Goal: Task Accomplishment & Management: Use online tool/utility

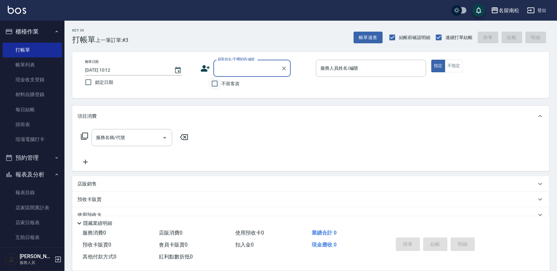
click at [213, 83] on input "不留客資" at bounding box center [215, 84] width 14 height 14
checkbox input "true"
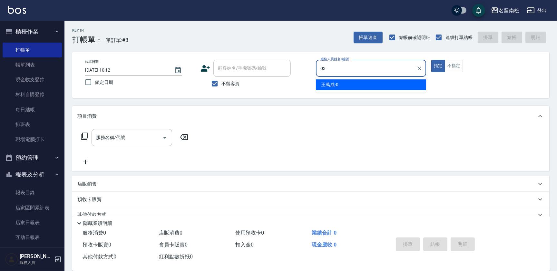
type input "張蕎驛-03"
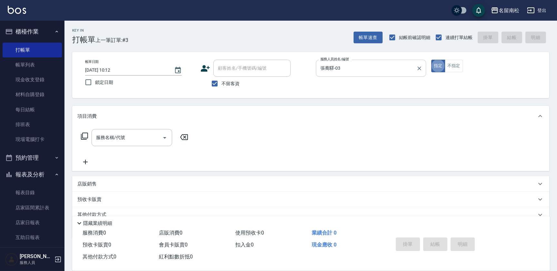
type button "true"
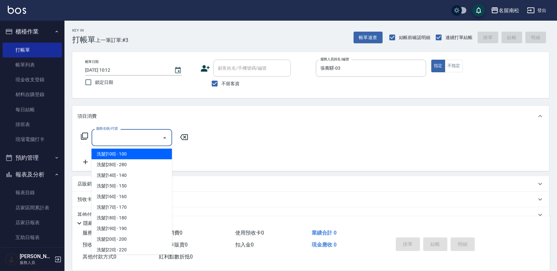
click at [130, 138] on input "服務名稱/代號" at bounding box center [126, 137] width 65 height 11
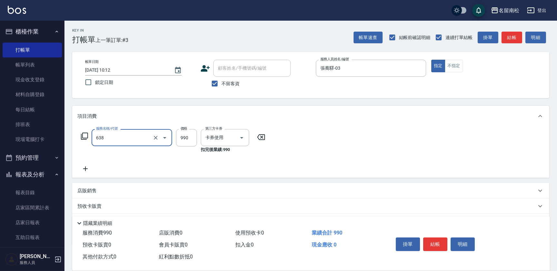
type input "(芙)頭皮養護套卡(638)"
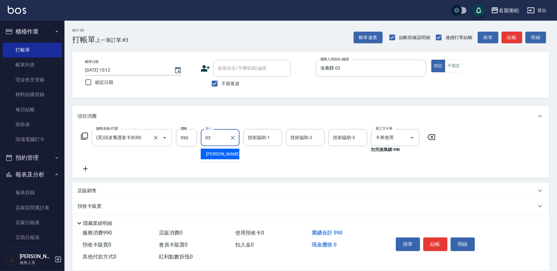
type input "張蕎驛-03"
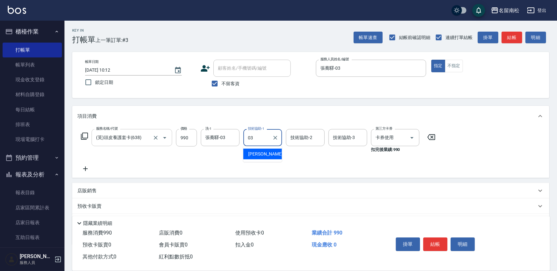
type input "張蕎驛-03"
click at [90, 166] on icon at bounding box center [85, 169] width 16 height 8
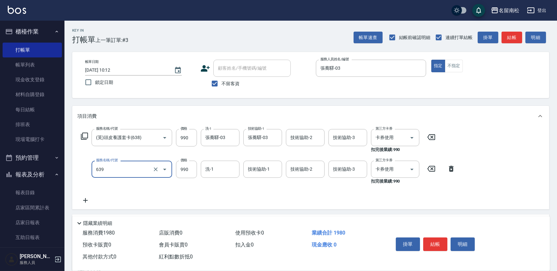
type input "(芙)蘆薈髮膜套卡(自材)(639)"
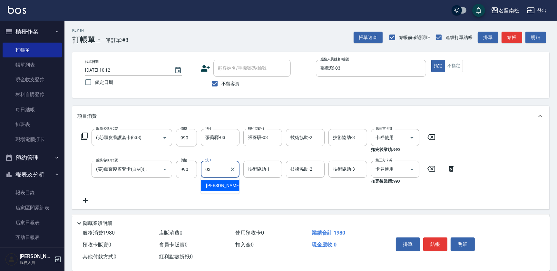
type input "張蕎驛-03"
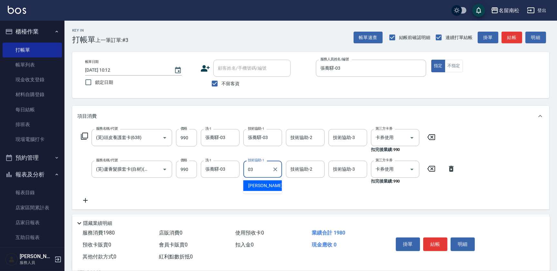
type input "張蕎驛-03"
click at [435, 243] on button "結帳" at bounding box center [435, 244] width 24 height 14
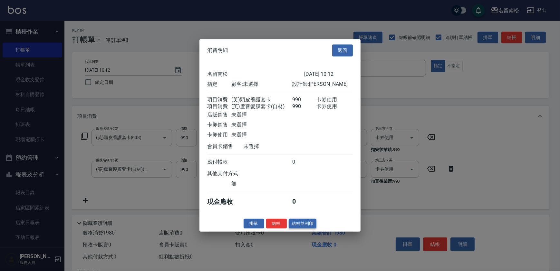
click at [308, 224] on button "結帳並列印" at bounding box center [303, 223] width 28 height 10
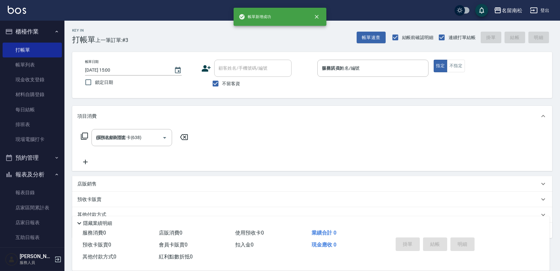
type input "[DATE] 15:00"
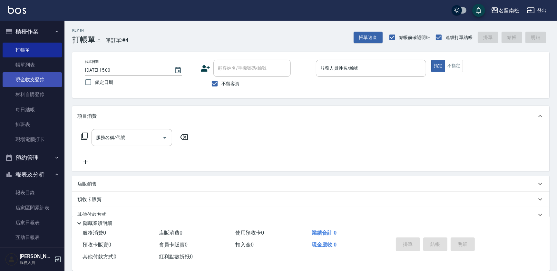
click at [46, 81] on link "現金收支登錄" at bounding box center [32, 79] width 59 height 15
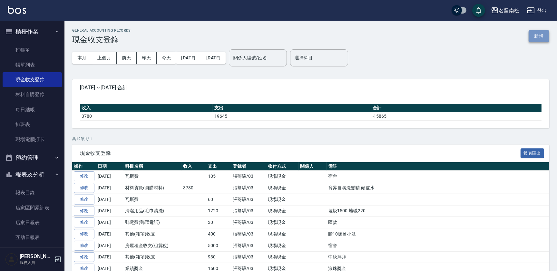
click at [546, 36] on button "新增" at bounding box center [538, 36] width 21 height 12
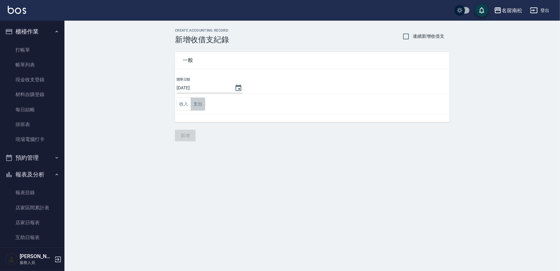
click at [200, 102] on button "支出" at bounding box center [198, 103] width 14 height 13
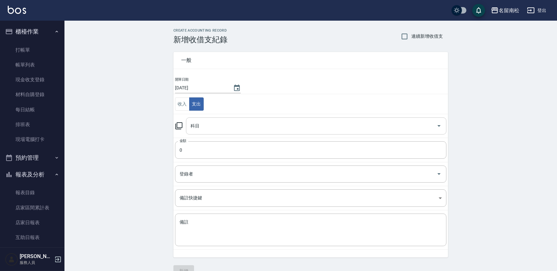
click at [211, 126] on input "科目" at bounding box center [311, 125] width 245 height 11
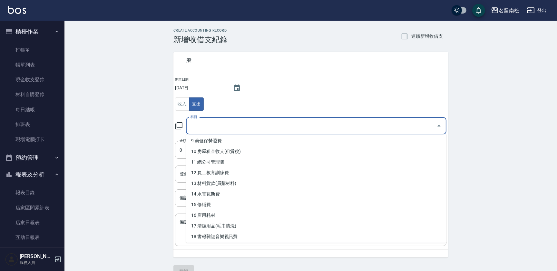
scroll to position [110, 0]
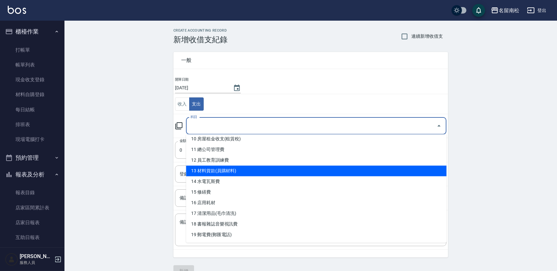
click at [329, 169] on li "13 材料貨款(員購材料)" at bounding box center [316, 170] width 260 height 11
type input "13 材料貨款(員購材料)"
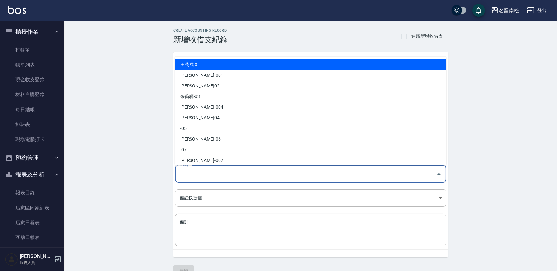
click at [208, 168] on input "登錄者" at bounding box center [306, 173] width 256 height 11
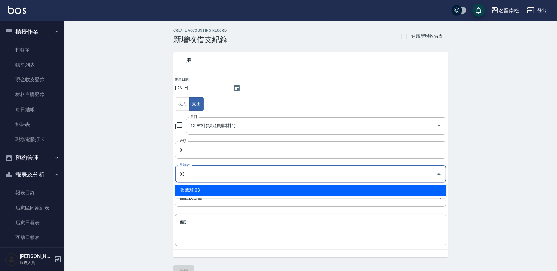
type input "張蕎驛-03"
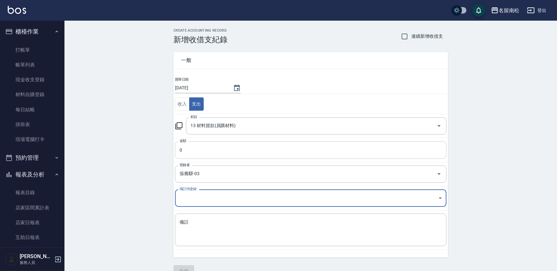
click at [209, 148] on input "0" at bounding box center [310, 149] width 271 height 17
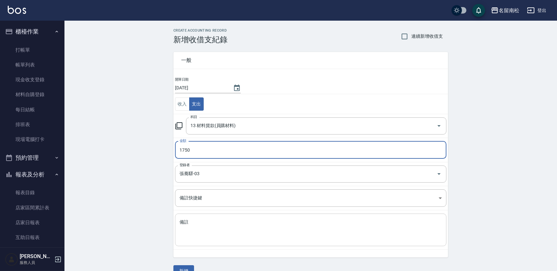
type input "1750"
click at [227, 239] on textarea "備註" at bounding box center [310, 230] width 262 height 22
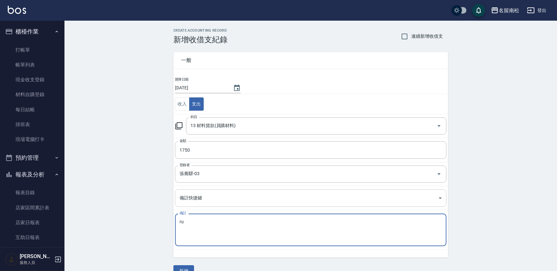
type textarea "r"
type textarea "價"
type textarea "洽"
type textarea "恰巾"
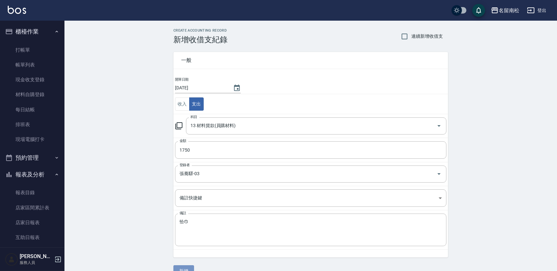
click at [186, 270] on button "新增" at bounding box center [183, 271] width 21 height 12
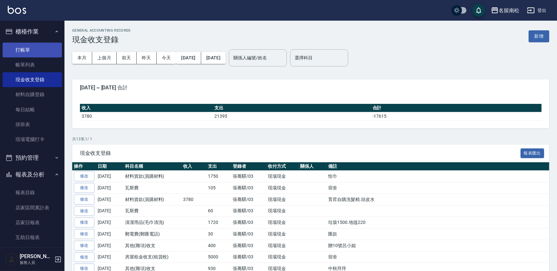
click at [37, 50] on link "打帳單" at bounding box center [32, 50] width 59 height 15
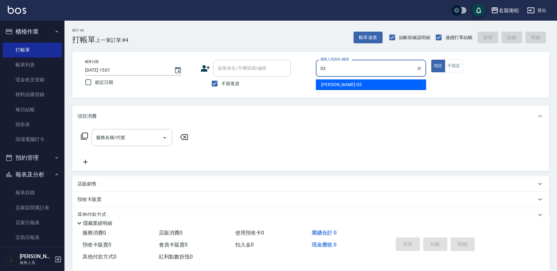
type input "張蕎驛-03"
type button "true"
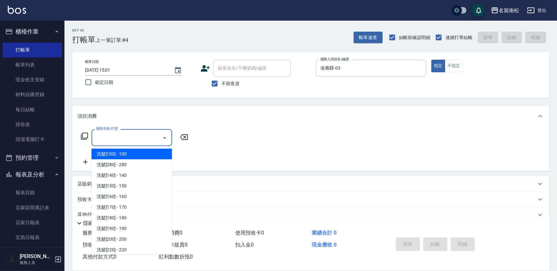
click at [138, 138] on input "服務名稱/代號" at bounding box center [126, 137] width 65 height 11
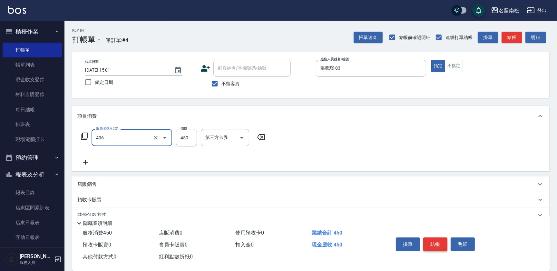
type input "剪髮(450)(406)"
click at [438, 241] on button "結帳" at bounding box center [435, 244] width 24 height 14
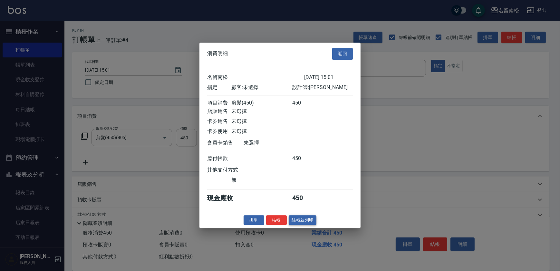
click at [299, 220] on button "結帳並列印" at bounding box center [303, 220] width 28 height 10
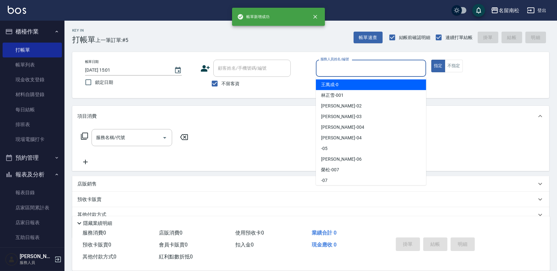
click at [368, 68] on input "服務人員姓名/編號" at bounding box center [371, 67] width 104 height 11
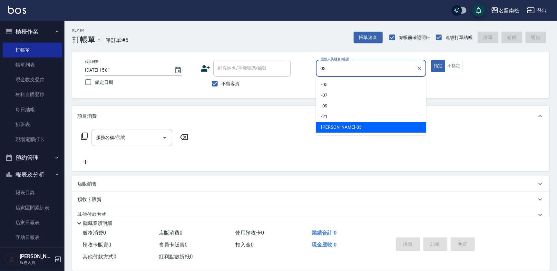
type input "張蕎驛-03"
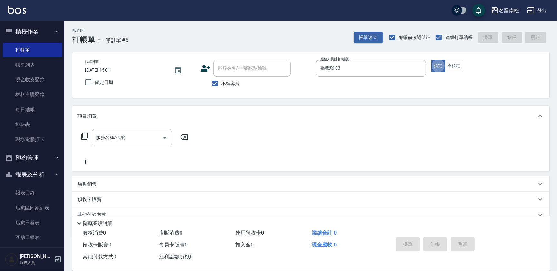
click at [129, 137] on input "服務名稱/代號" at bounding box center [126, 137] width 65 height 11
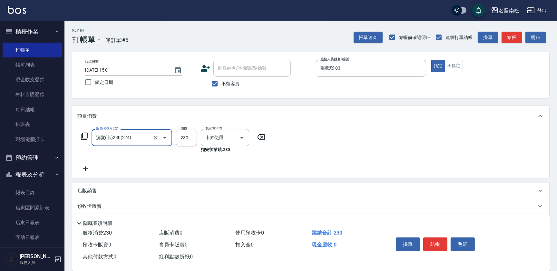
type input "洗髮(卡)230(224)"
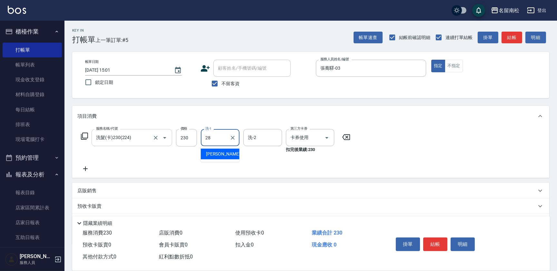
type input "[PERSON_NAME]-28"
click at [85, 167] on icon at bounding box center [85, 168] width 5 height 5
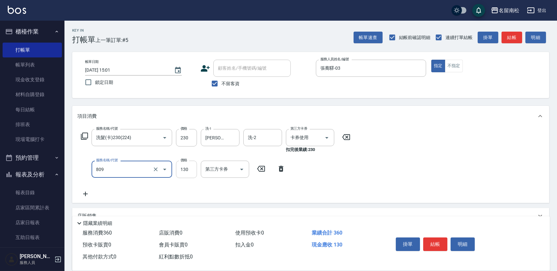
type input "單梳(809)"
click at [185, 169] on input "130" at bounding box center [186, 168] width 21 height 17
type input "100"
click at [432, 242] on button "結帳" at bounding box center [435, 244] width 24 height 14
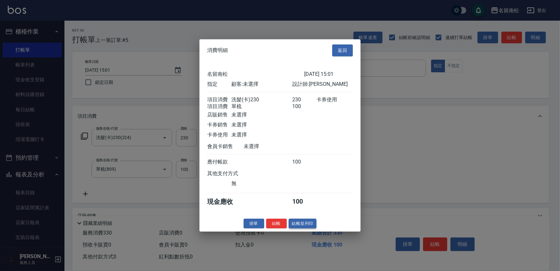
click at [309, 224] on button "結帳並列印" at bounding box center [303, 223] width 28 height 10
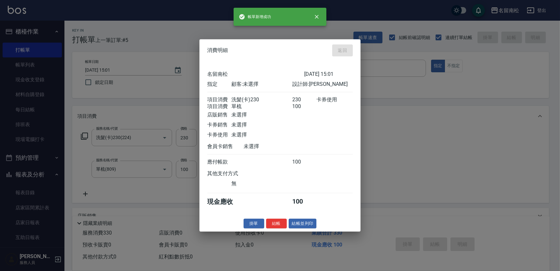
type input "[DATE] 15:02"
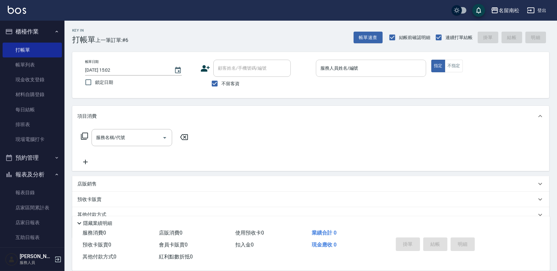
click at [366, 70] on input "服務人員姓名/編號" at bounding box center [371, 67] width 104 height 11
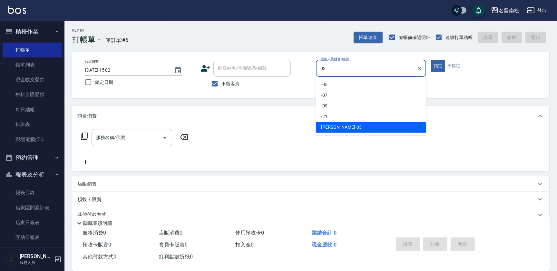
type input "張蕎驛-03"
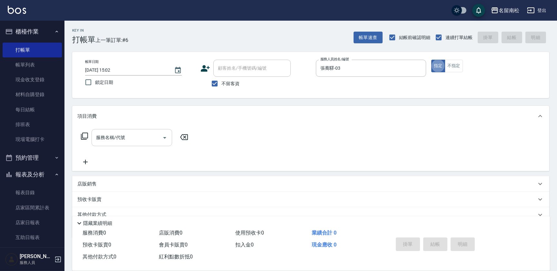
click at [120, 136] on input "服務名稱/代號" at bounding box center [126, 137] width 65 height 11
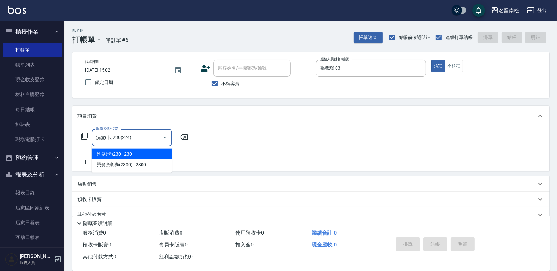
type input "洗髮(卡)230(224)"
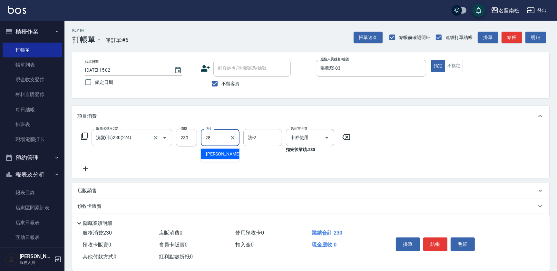
type input "[PERSON_NAME]-28"
click at [428, 240] on button "結帳" at bounding box center [435, 244] width 24 height 14
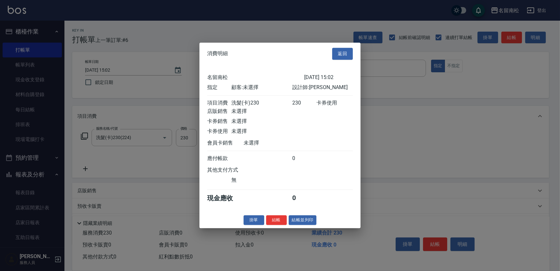
click at [305, 218] on button "結帳並列印" at bounding box center [303, 220] width 28 height 10
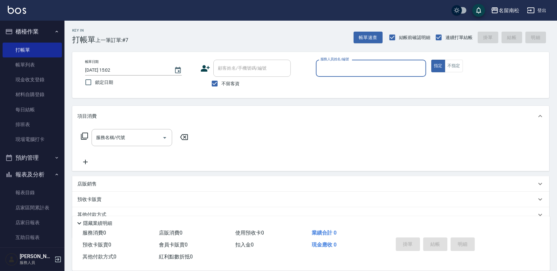
click at [357, 70] on div "服務人員姓名/編號 服務人員姓名/編號" at bounding box center [371, 68] width 110 height 17
type input "張蕎驛-03"
click at [138, 134] on input "服務名稱/代號" at bounding box center [126, 137] width 65 height 11
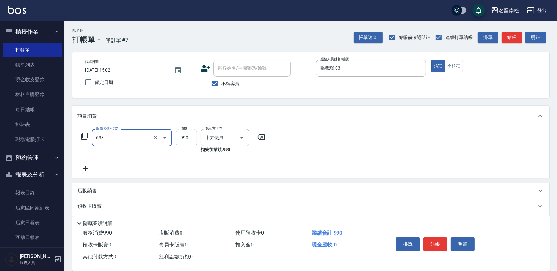
type input "(芙)頭皮養護套卡(638)"
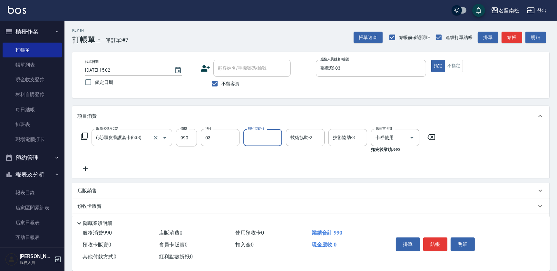
type input "張蕎驛-03"
click at [86, 167] on icon at bounding box center [85, 169] width 16 height 8
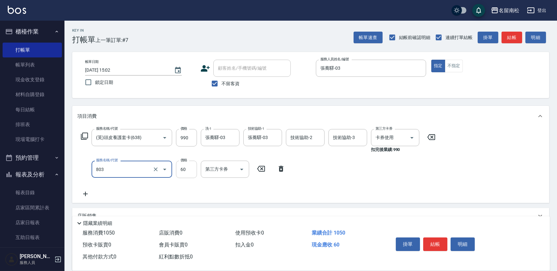
type input "吹捲(803)"
click at [195, 171] on input "60" at bounding box center [186, 168] width 21 height 17
type input "50"
click at [440, 239] on button "結帳" at bounding box center [435, 244] width 24 height 14
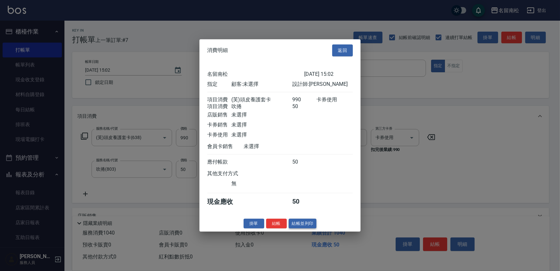
click at [305, 223] on button "結帳並列印" at bounding box center [303, 223] width 28 height 10
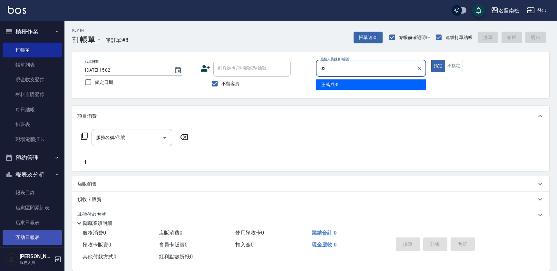
type input "張蕎驛-03"
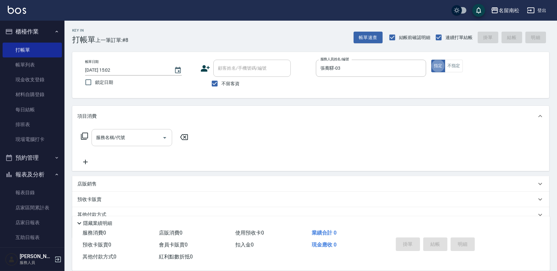
click at [106, 141] on input "服務名稱/代號" at bounding box center [126, 137] width 65 height 11
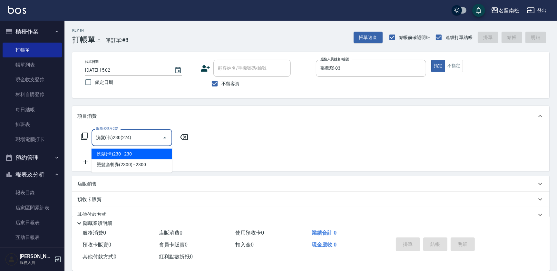
type input "洗髮(卡)230(224)"
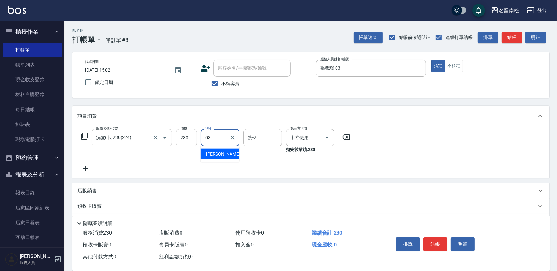
type input "張蕎驛-03"
click at [234, 138] on icon "Clear" at bounding box center [232, 137] width 6 height 6
type input "280"
drag, startPoint x: 225, startPoint y: 134, endPoint x: 242, endPoint y: 138, distance: 17.1
click at [239, 139] on div "280 洗-1" at bounding box center [220, 137] width 39 height 17
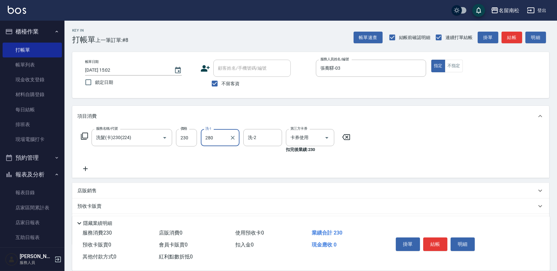
click at [237, 136] on div "280 洗-1" at bounding box center [220, 137] width 39 height 17
click at [235, 136] on icon "Clear" at bounding box center [232, 137] width 6 height 6
type input "[PERSON_NAME]-28"
click at [435, 240] on button "結帳" at bounding box center [435, 244] width 24 height 14
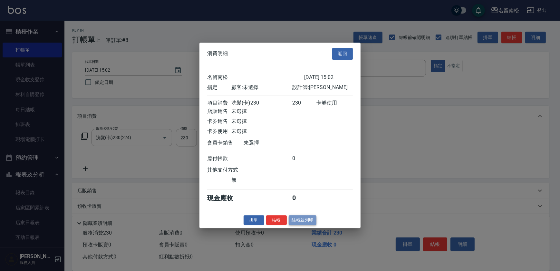
click at [314, 224] on button "結帳並列印" at bounding box center [303, 220] width 28 height 10
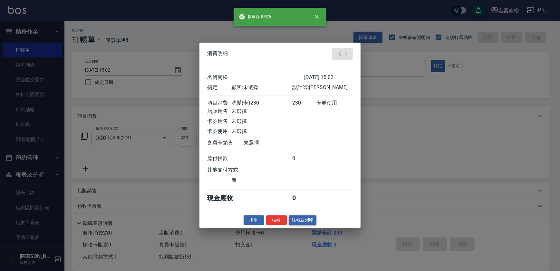
type input "[DATE] 15:03"
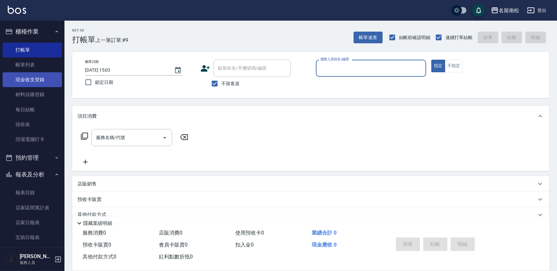
click at [46, 84] on link "現金收支登錄" at bounding box center [32, 79] width 59 height 15
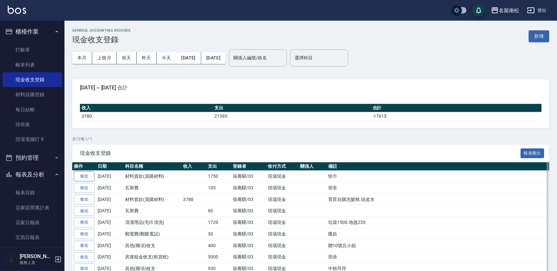
click at [85, 176] on link "修改" at bounding box center [84, 176] width 21 height 10
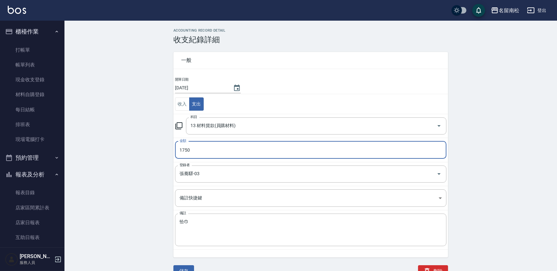
click at [215, 148] on input "1750" at bounding box center [310, 149] width 271 height 17
type input "2250"
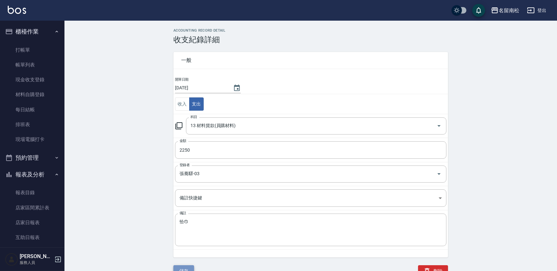
click at [188, 268] on button "儲存" at bounding box center [183, 271] width 21 height 12
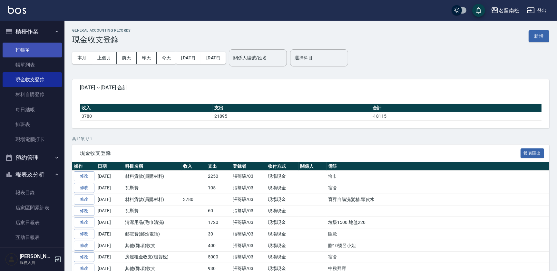
click at [33, 47] on link "打帳單" at bounding box center [32, 50] width 59 height 15
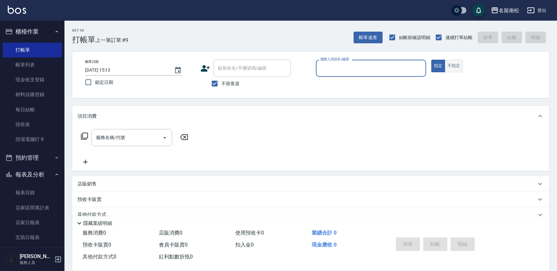
click at [452, 65] on button "不指定" at bounding box center [453, 66] width 18 height 13
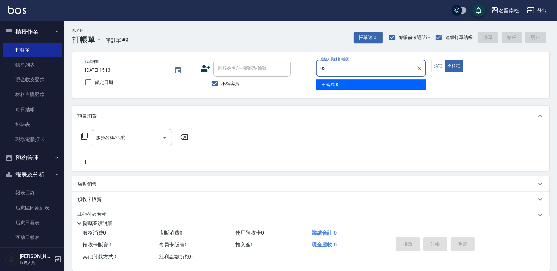
type input "張蕎驛-03"
type button "false"
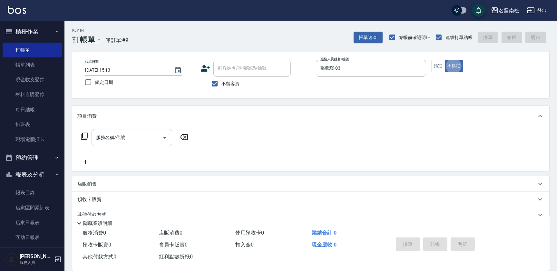
click at [139, 139] on input "服務名稱/代號" at bounding box center [126, 137] width 65 height 11
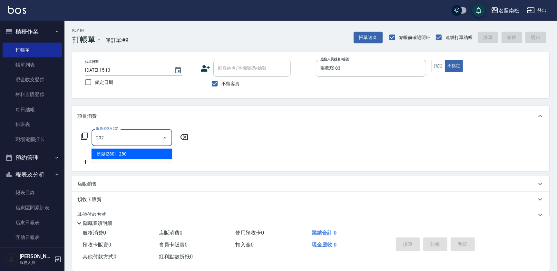
type input "洗髮[280](202)"
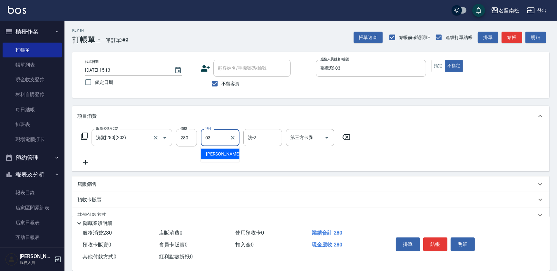
type input "張蕎驛-03"
click at [436, 242] on button "結帳" at bounding box center [435, 244] width 24 height 14
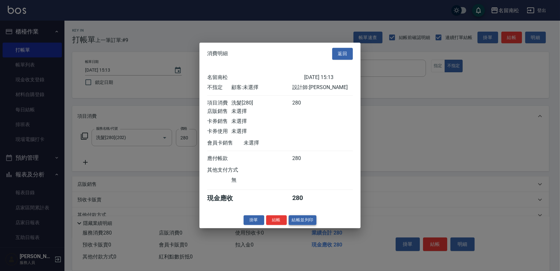
click at [310, 220] on button "結帳並列印" at bounding box center [303, 220] width 28 height 10
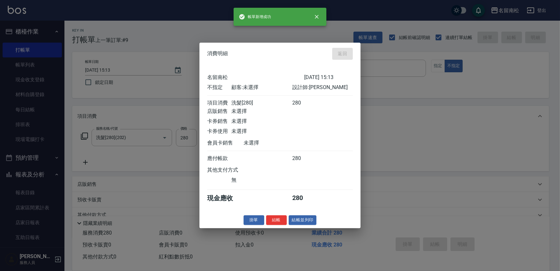
type input "[DATE] 15:28"
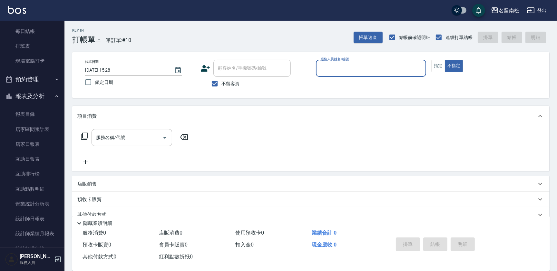
scroll to position [86, 0]
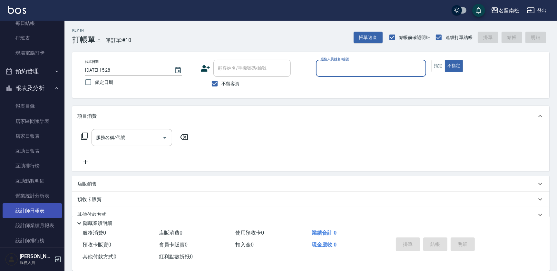
click at [44, 208] on link "設計師日報表" at bounding box center [32, 210] width 59 height 15
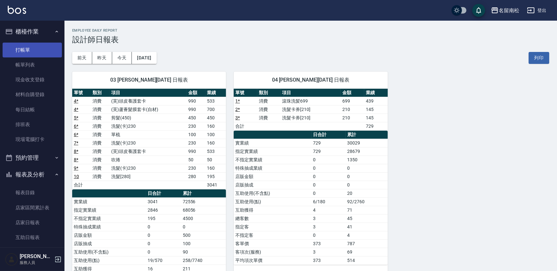
click at [33, 50] on link "打帳單" at bounding box center [32, 50] width 59 height 15
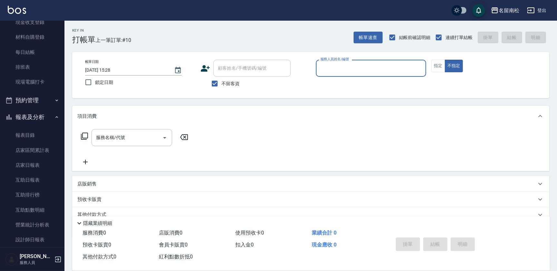
scroll to position [61, 0]
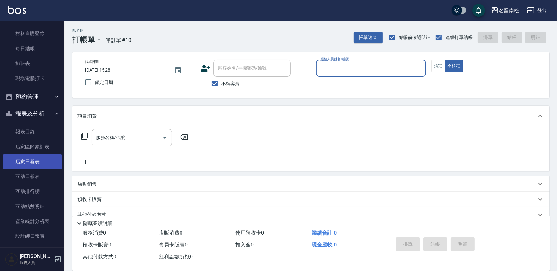
click at [47, 160] on link "店家日報表" at bounding box center [32, 161] width 59 height 15
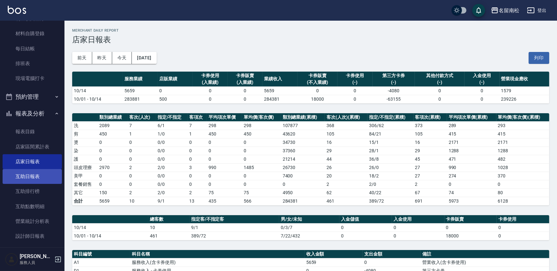
click at [42, 177] on link "互助日報表" at bounding box center [32, 176] width 59 height 15
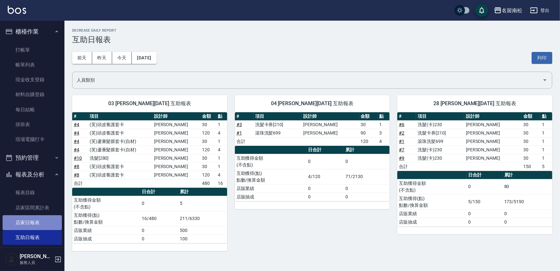
click at [46, 224] on link "店家日報表" at bounding box center [32, 222] width 59 height 15
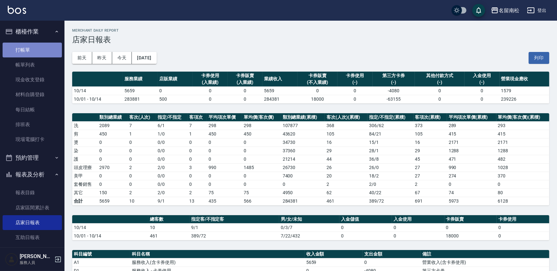
click at [45, 48] on link "打帳單" at bounding box center [32, 50] width 59 height 15
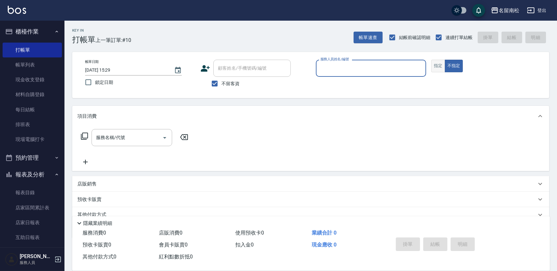
click at [438, 64] on button "指定" at bounding box center [438, 66] width 14 height 13
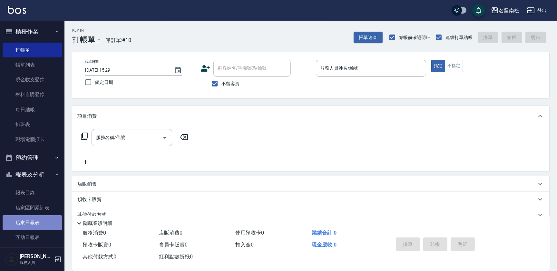
click at [45, 220] on link "店家日報表" at bounding box center [32, 222] width 59 height 15
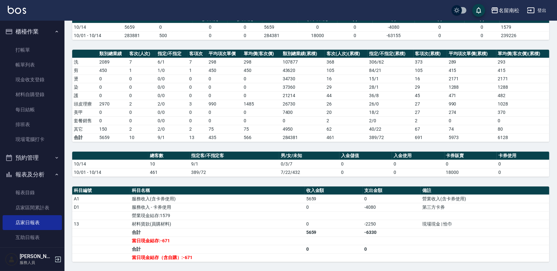
scroll to position [66, 0]
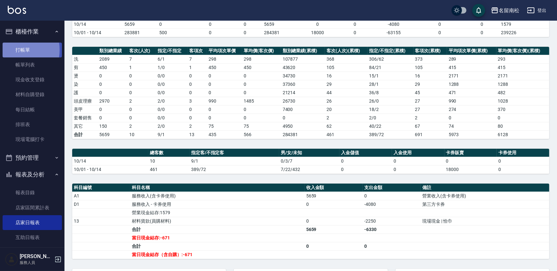
click at [11, 50] on link "打帳單" at bounding box center [32, 50] width 59 height 15
